Goal: Task Accomplishment & Management: Use online tool/utility

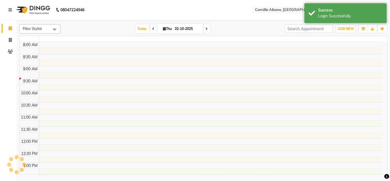
select select "en"
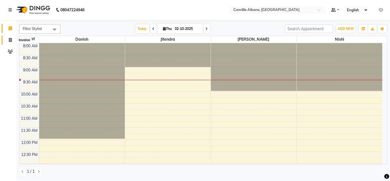
click at [9, 40] on icon at bounding box center [10, 40] width 3 height 4
select select "service"
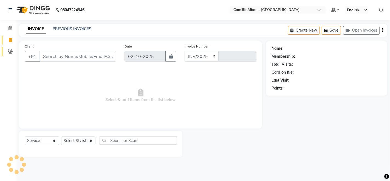
select select "7025"
type input "1202"
